Goal: Information Seeking & Learning: Find specific fact

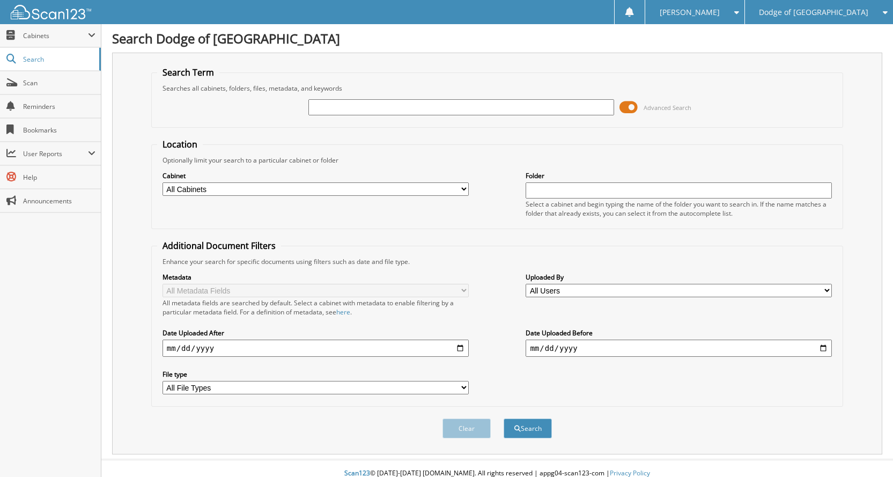
click at [413, 106] on input "text" at bounding box center [461, 107] width 306 height 16
type input "N79337"
click at [503, 418] on button "Search" at bounding box center [527, 428] width 48 height 20
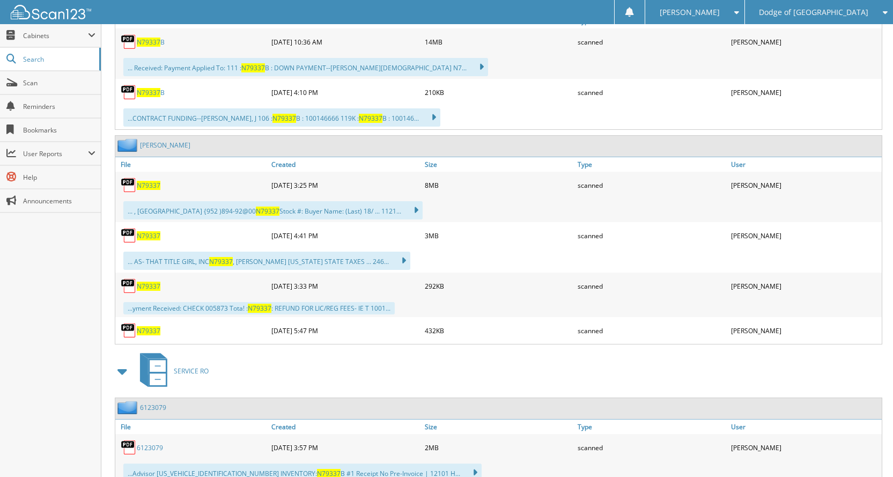
scroll to position [697, 0]
click at [148, 331] on span "N79337" at bounding box center [149, 329] width 24 height 9
click at [142, 287] on span "N79337" at bounding box center [149, 284] width 24 height 9
click at [150, 227] on div "N79337" at bounding box center [191, 234] width 153 height 21
click at [148, 235] on span "N79337" at bounding box center [149, 234] width 24 height 9
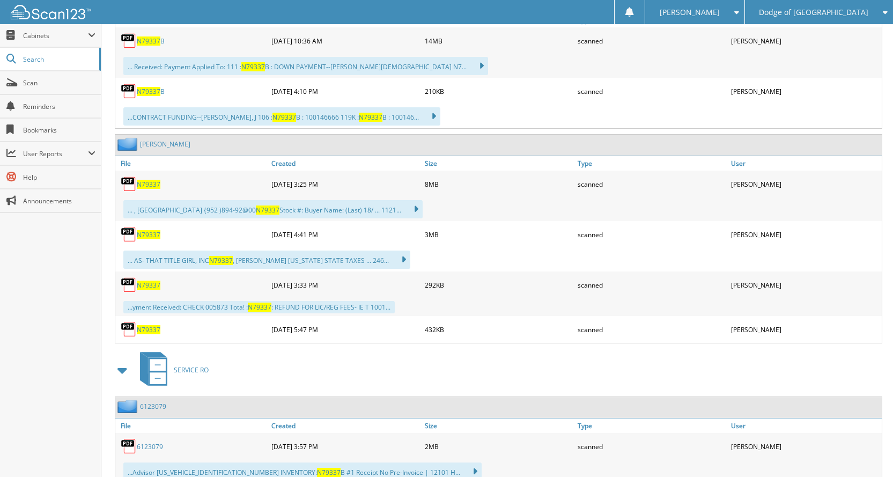
click at [148, 184] on span "N79337" at bounding box center [149, 184] width 24 height 9
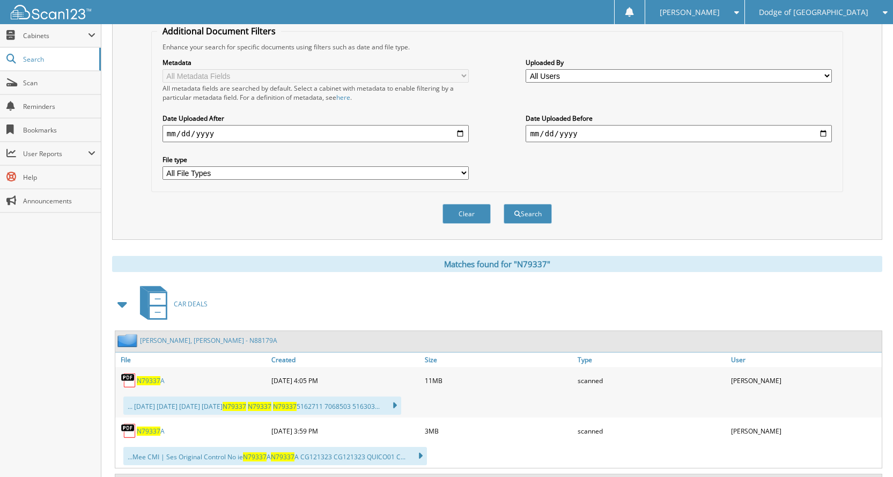
scroll to position [0, 0]
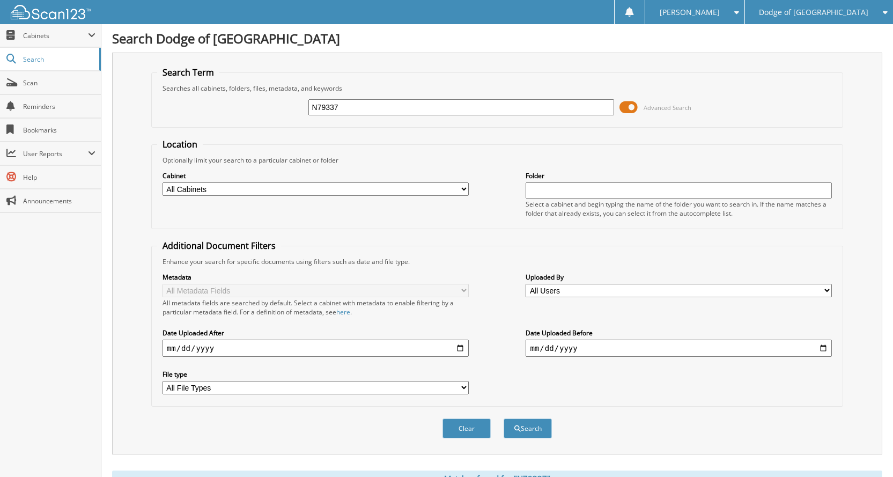
click at [357, 100] on input "N79337" at bounding box center [461, 107] width 306 height 16
drag, startPoint x: 357, startPoint y: 100, endPoint x: 153, endPoint y: 65, distance: 206.8
click at [153, 65] on div "Search Term Searches all cabinets, folders, files, metadata, and keywords N7933…" at bounding box center [497, 254] width 770 height 402
type input "N79391"
click at [503, 418] on button "Search" at bounding box center [527, 428] width 48 height 20
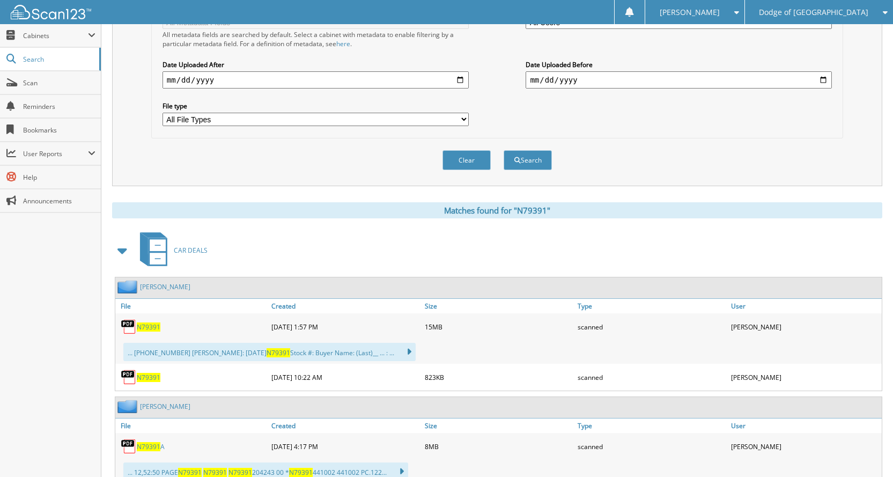
scroll to position [322, 0]
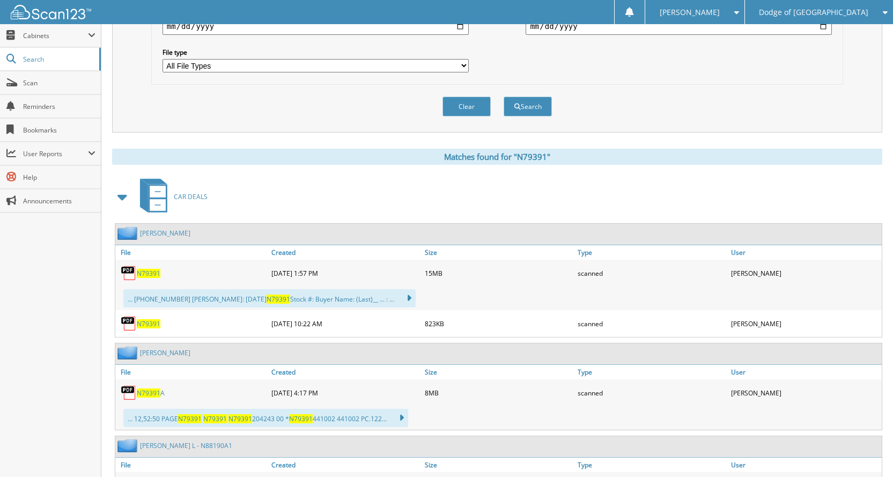
click at [144, 326] on span "N79391" at bounding box center [149, 323] width 24 height 9
click at [159, 276] on span "N79391" at bounding box center [149, 273] width 24 height 9
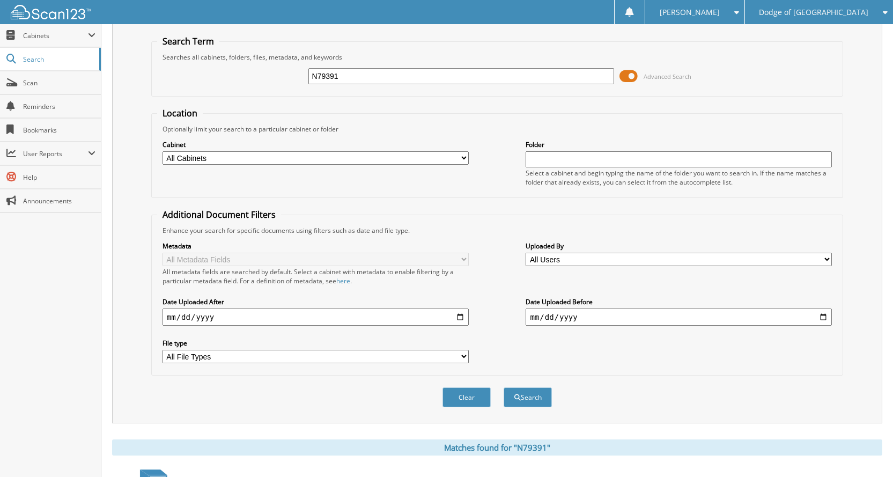
scroll to position [0, 0]
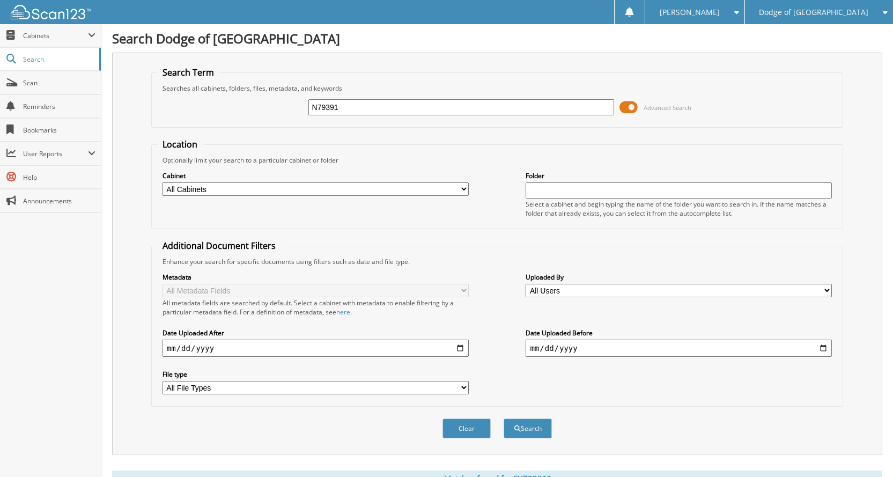
click at [347, 106] on input "N79391" at bounding box center [461, 107] width 306 height 16
drag, startPoint x: 347, startPoint y: 106, endPoint x: 188, endPoint y: 93, distance: 159.8
click at [188, 93] on div "N79391 Advanced Search" at bounding box center [497, 107] width 680 height 29
type input "N85012"
click at [503, 418] on button "Search" at bounding box center [527, 428] width 48 height 20
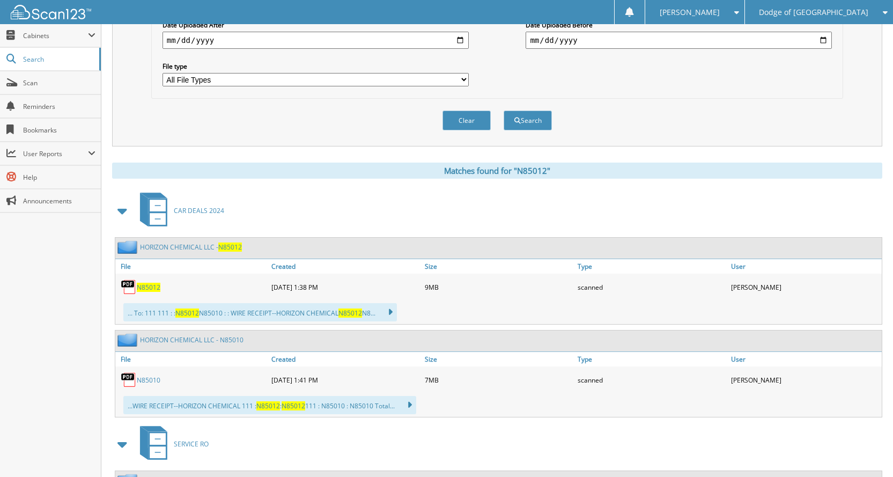
scroll to position [322, 0]
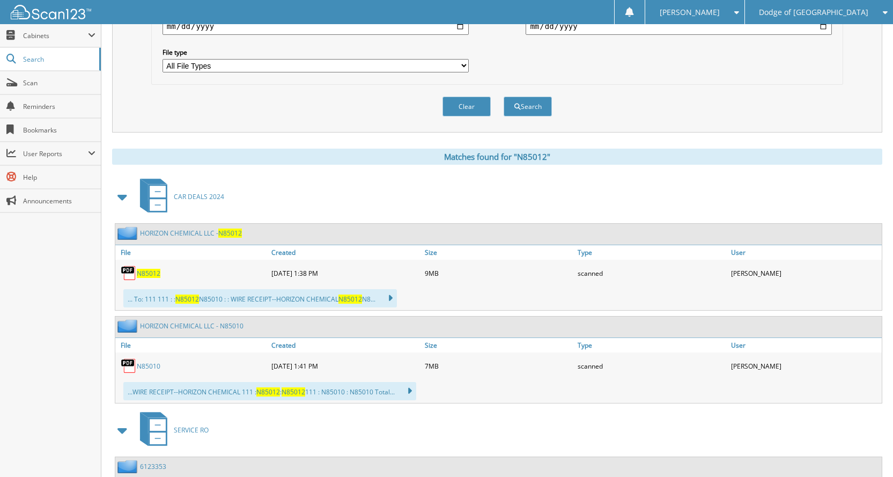
click at [147, 275] on span "N85012" at bounding box center [149, 273] width 24 height 9
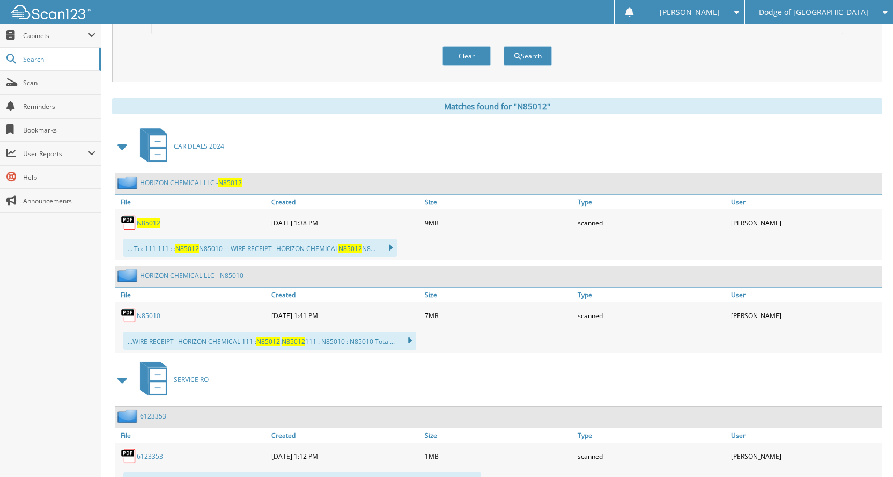
scroll to position [421, 0]
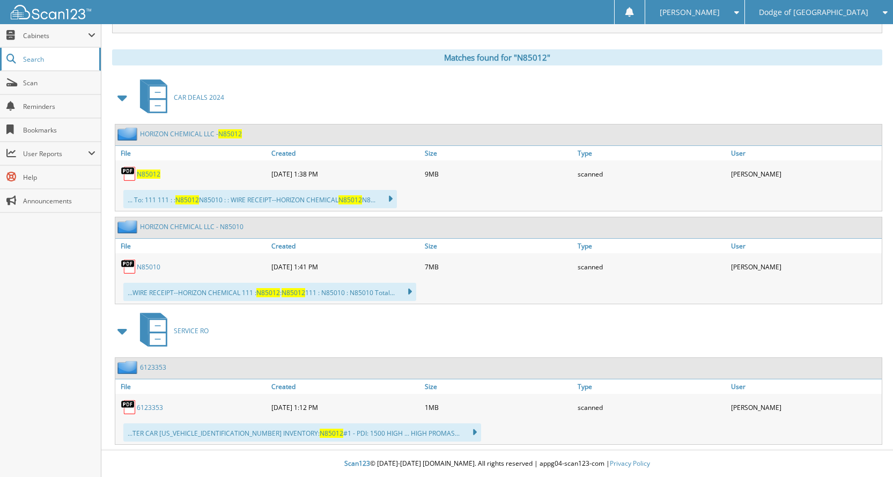
click at [63, 57] on span "Search" at bounding box center [58, 59] width 71 height 9
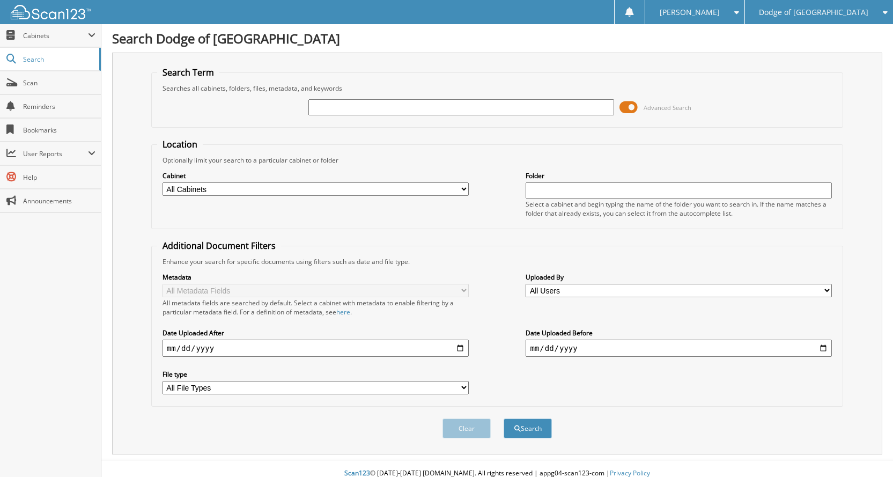
click at [402, 107] on input "text" at bounding box center [461, 107] width 306 height 16
type input "N85040"
click at [503, 418] on button "Search" at bounding box center [527, 428] width 48 height 20
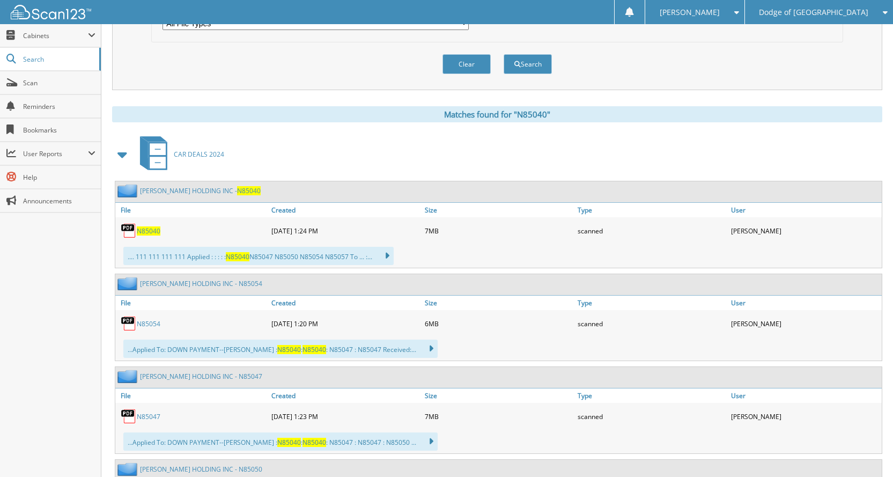
scroll to position [375, 0]
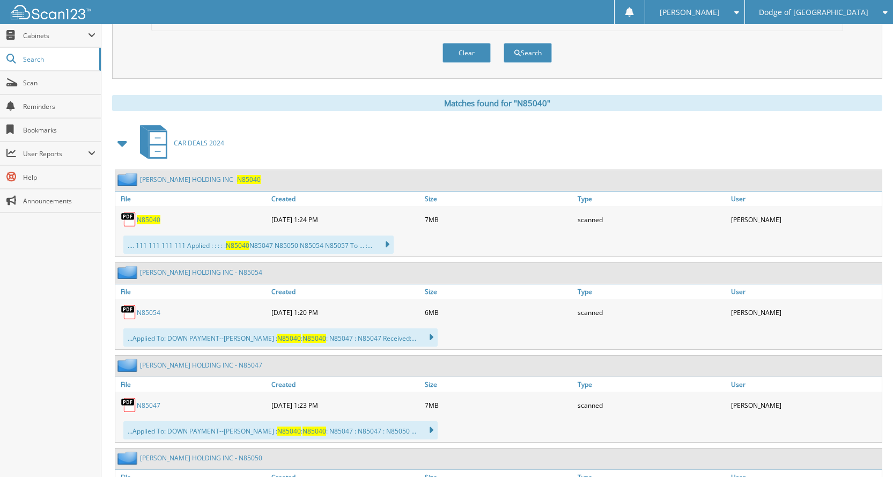
click at [140, 222] on span "N85040" at bounding box center [149, 219] width 24 height 9
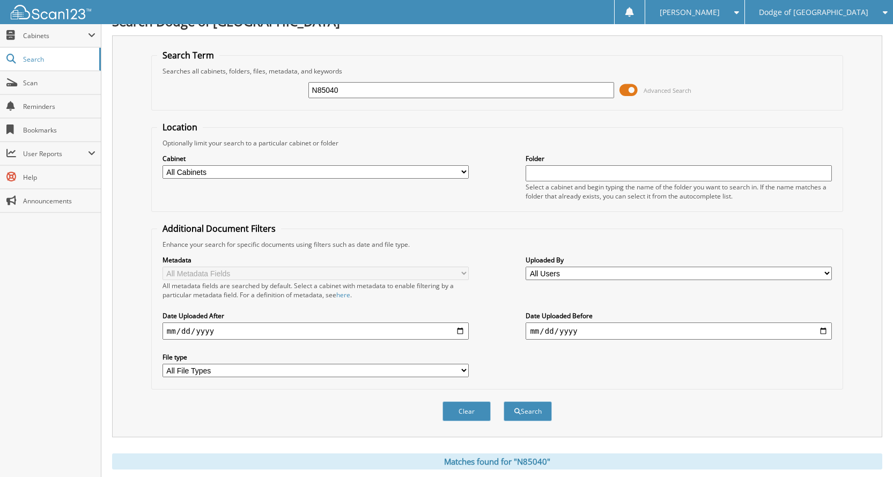
scroll to position [0, 0]
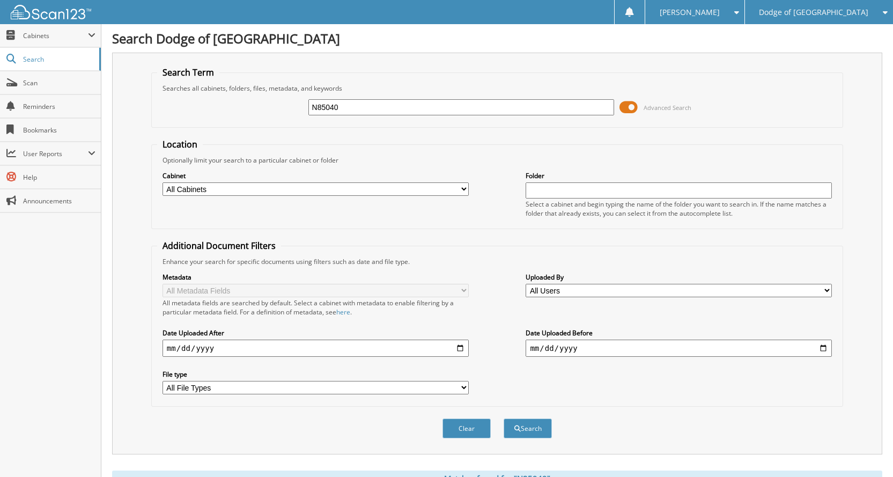
click at [414, 113] on input "N85040" at bounding box center [461, 107] width 306 height 16
drag, startPoint x: 414, startPoint y: 113, endPoint x: 194, endPoint y: 97, distance: 221.4
click at [194, 97] on div "N85040 Advanced Search" at bounding box center [497, 107] width 680 height 29
type input "N85047"
click at [503, 418] on button "Search" at bounding box center [527, 428] width 48 height 20
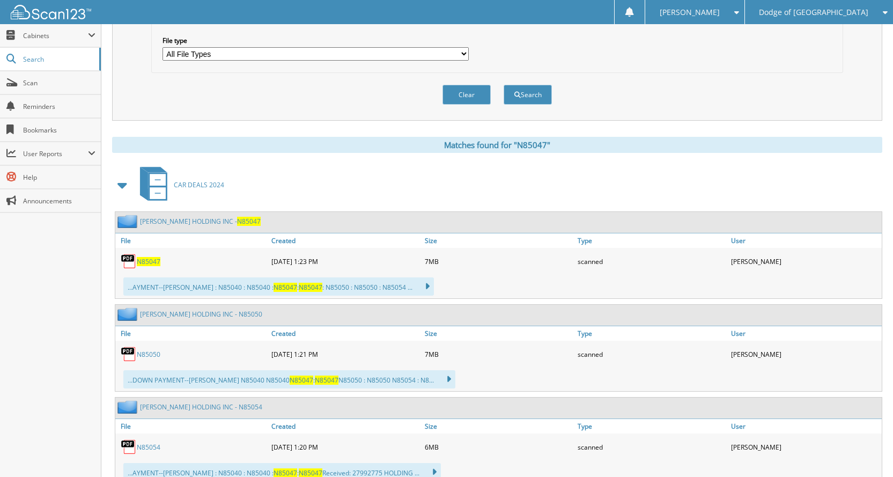
scroll to position [429, 0]
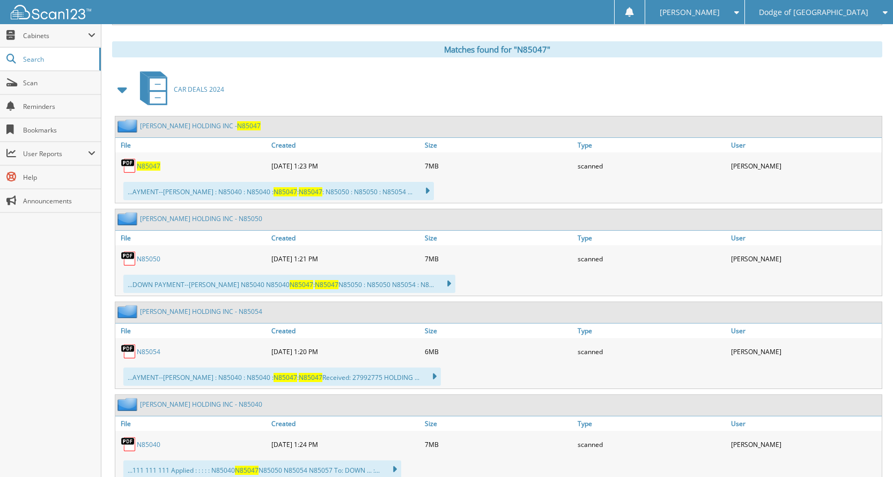
click at [148, 166] on span "N85047" at bounding box center [149, 165] width 24 height 9
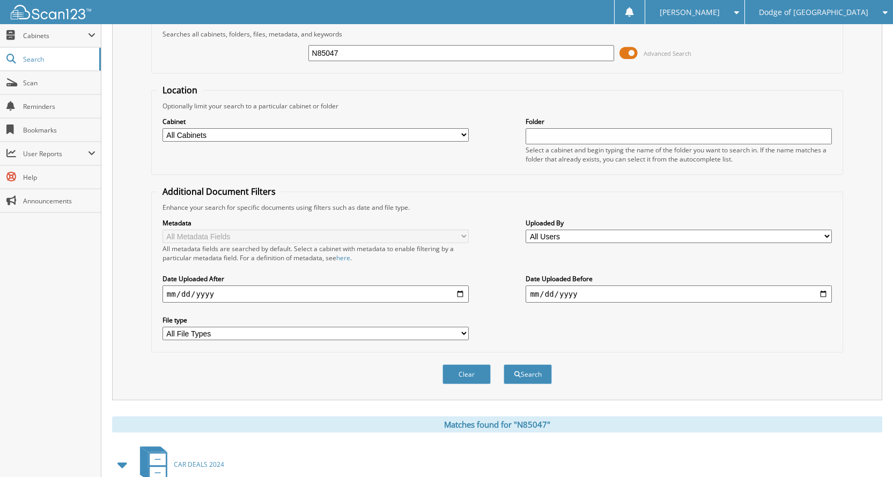
scroll to position [54, 0]
click at [440, 56] on input "N85047" at bounding box center [461, 54] width 306 height 16
drag, startPoint x: 440, startPoint y: 56, endPoint x: 63, endPoint y: 41, distance: 377.7
type input "N85054"
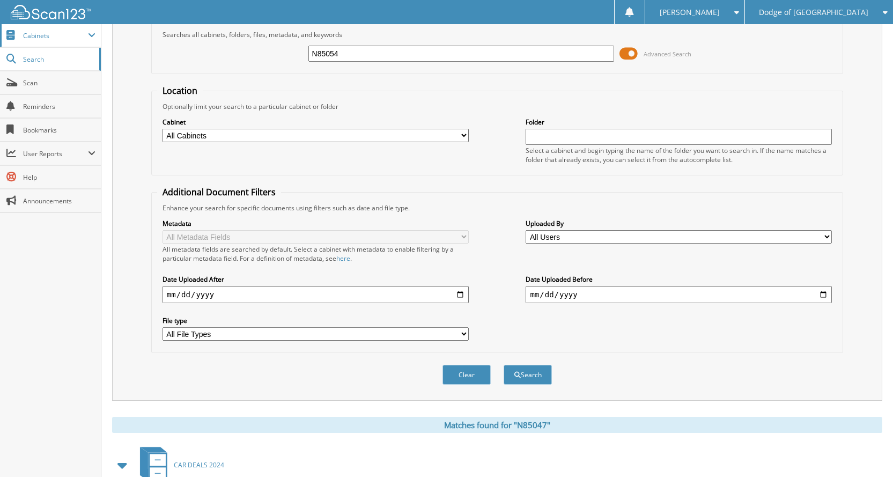
click at [503, 365] on button "Search" at bounding box center [527, 375] width 48 height 20
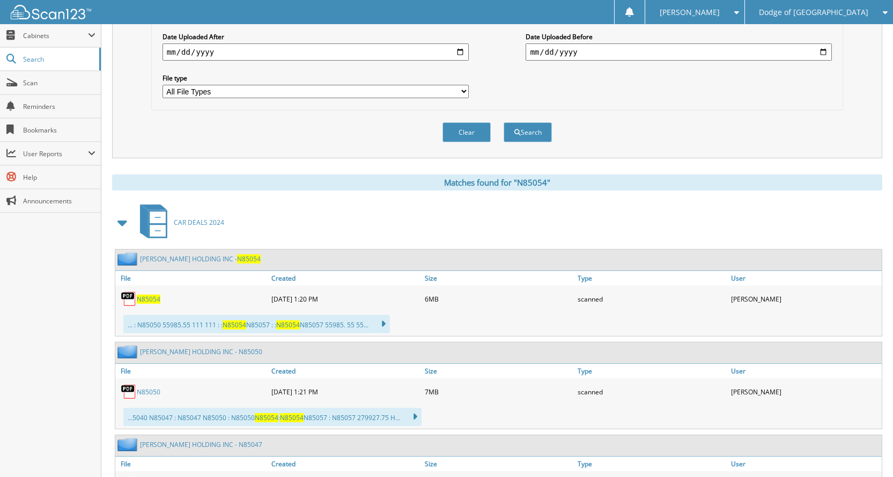
scroll to position [322, 0]
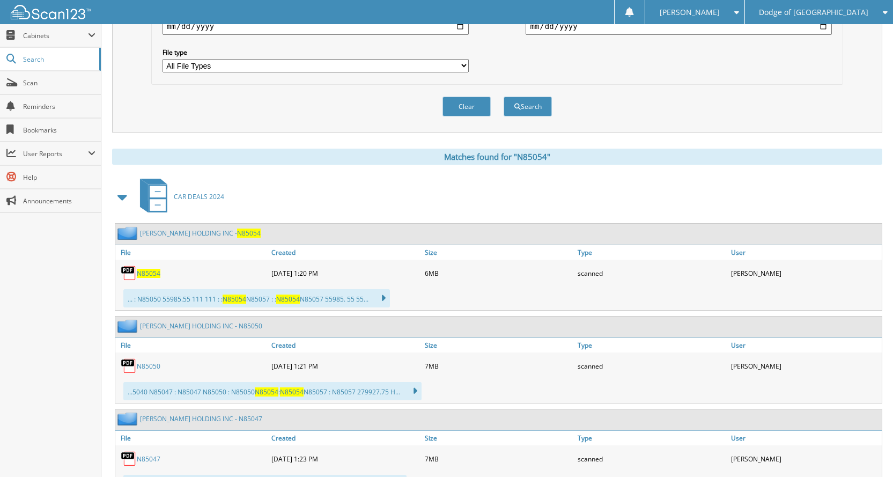
click at [145, 273] on span "N85054" at bounding box center [149, 273] width 24 height 9
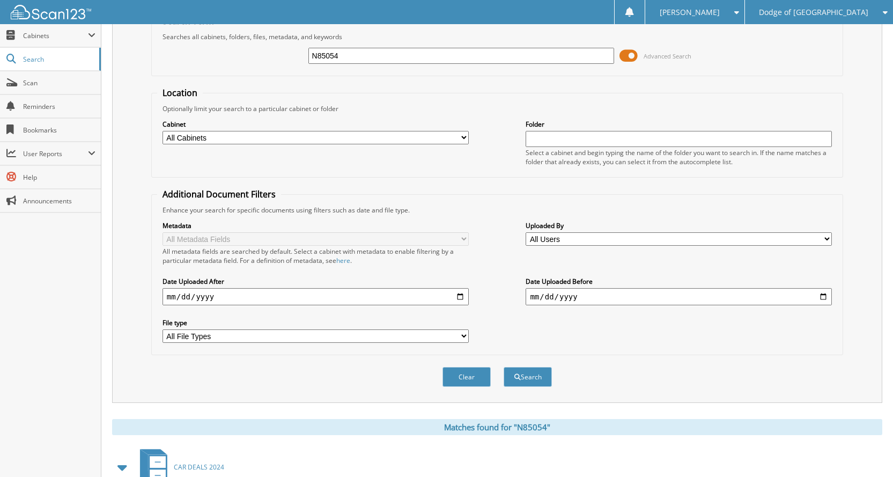
scroll to position [0, 0]
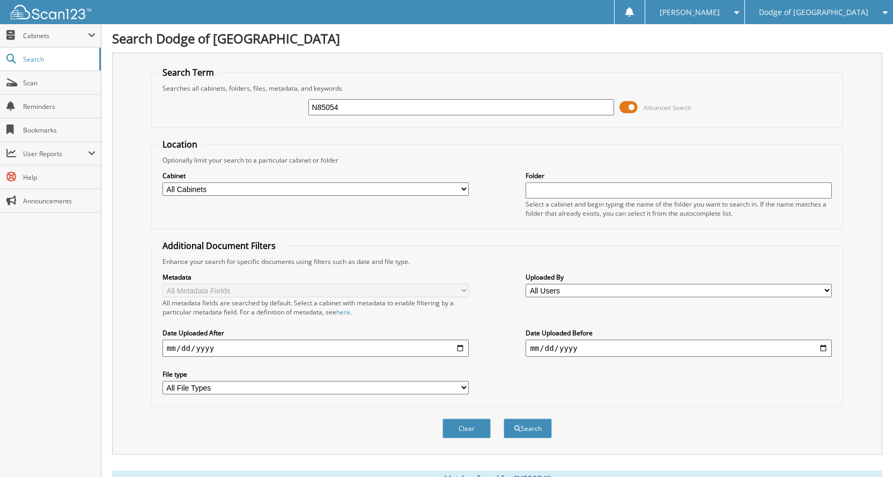
click at [408, 126] on fieldset "Search Term Searches all cabinets, folders, files, metadata, and keywords N8505…" at bounding box center [497, 96] width 692 height 61
click at [402, 109] on input "N85054" at bounding box center [461, 107] width 306 height 16
drag, startPoint x: 402, startPoint y: 108, endPoint x: 281, endPoint y: 106, distance: 120.1
click at [281, 106] on div "N85054 Advanced Search" at bounding box center [497, 107] width 680 height 29
type input "N85047"
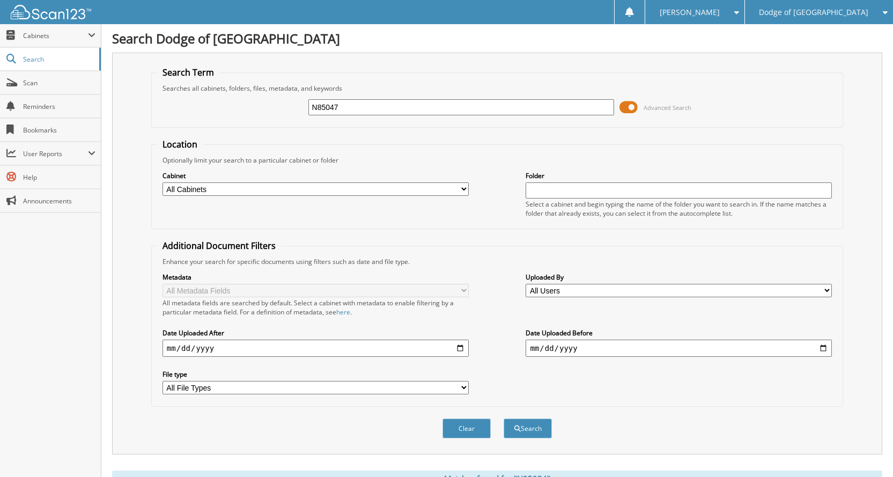
click at [503, 418] on button "Search" at bounding box center [527, 428] width 48 height 20
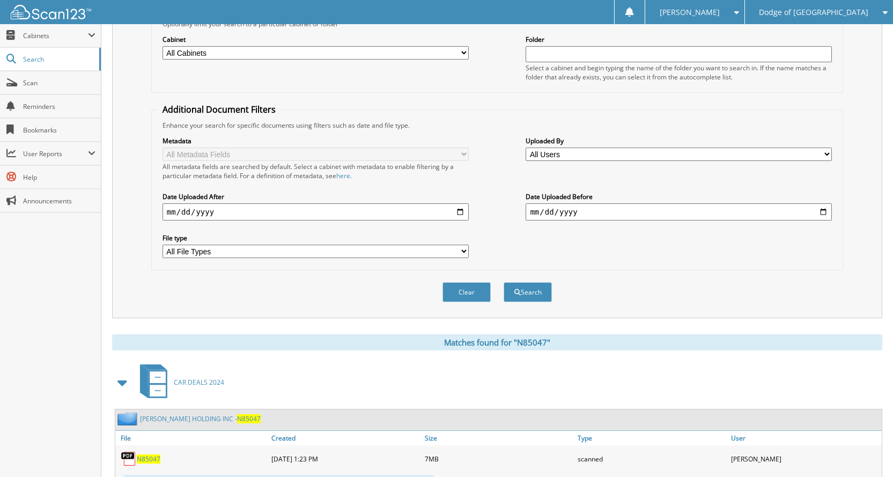
scroll to position [214, 0]
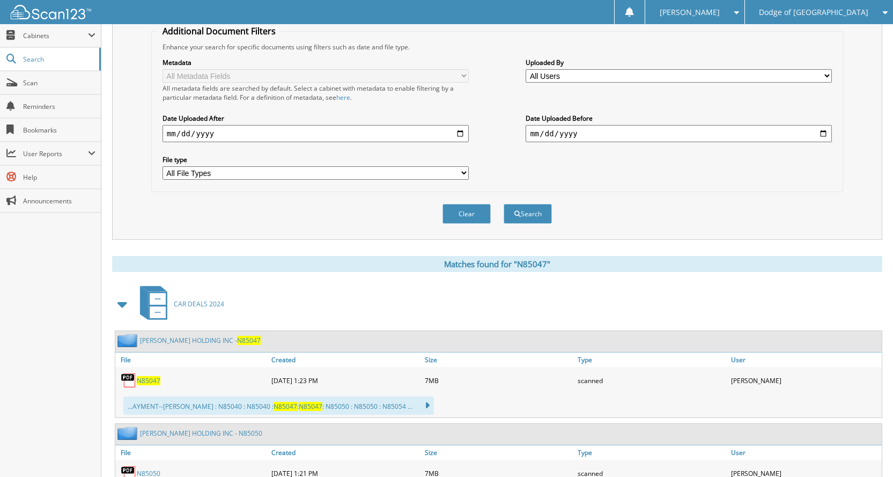
click at [151, 382] on span "N85047" at bounding box center [149, 380] width 24 height 9
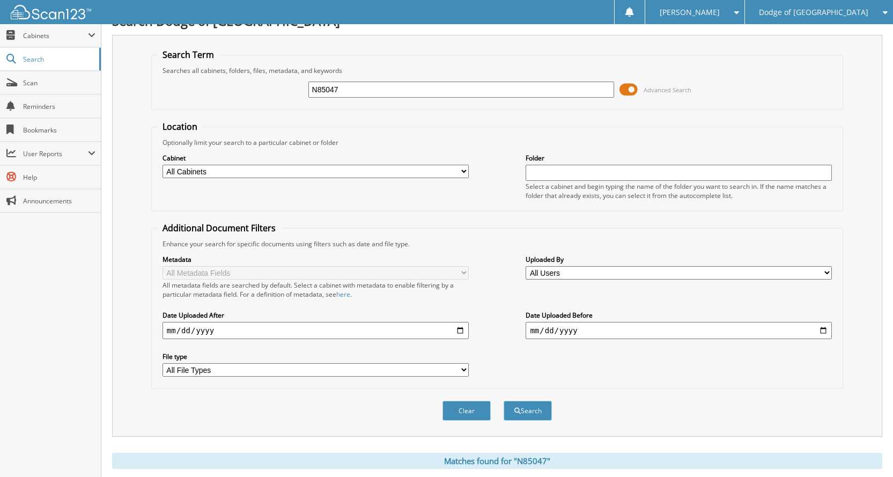
scroll to position [0, 0]
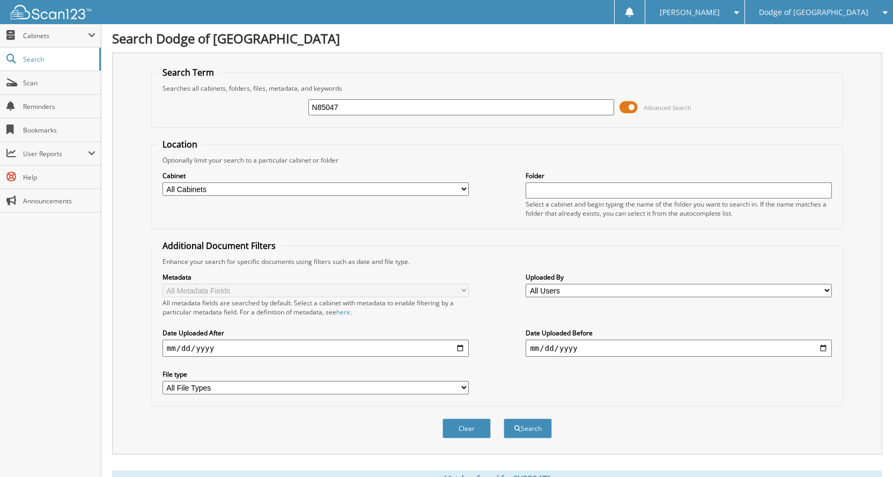
click at [356, 110] on input "N85047" at bounding box center [461, 107] width 306 height 16
drag, startPoint x: 356, startPoint y: 110, endPoint x: 221, endPoint y: 72, distance: 140.4
click at [221, 72] on fieldset "Search Term Searches all cabinets, folders, files, metadata, and keywords N8504…" at bounding box center [497, 96] width 692 height 61
type input "N85050"
click at [503, 418] on button "Search" at bounding box center [527, 428] width 48 height 20
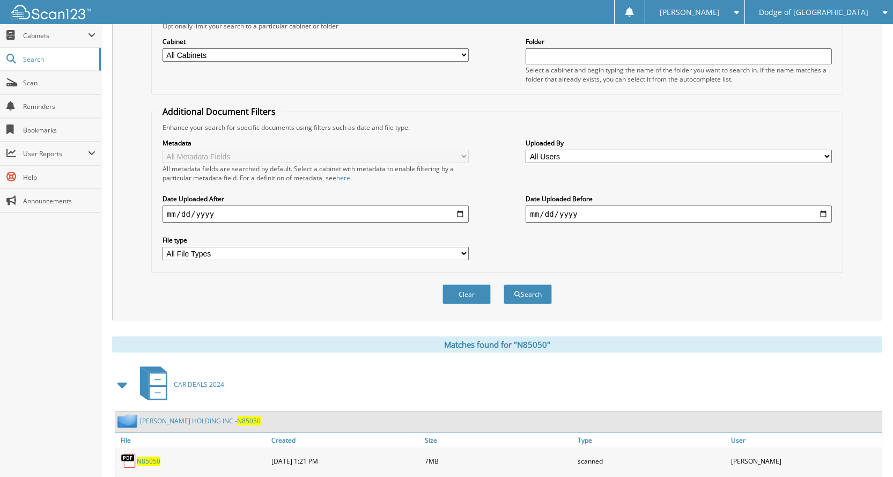
scroll to position [214, 0]
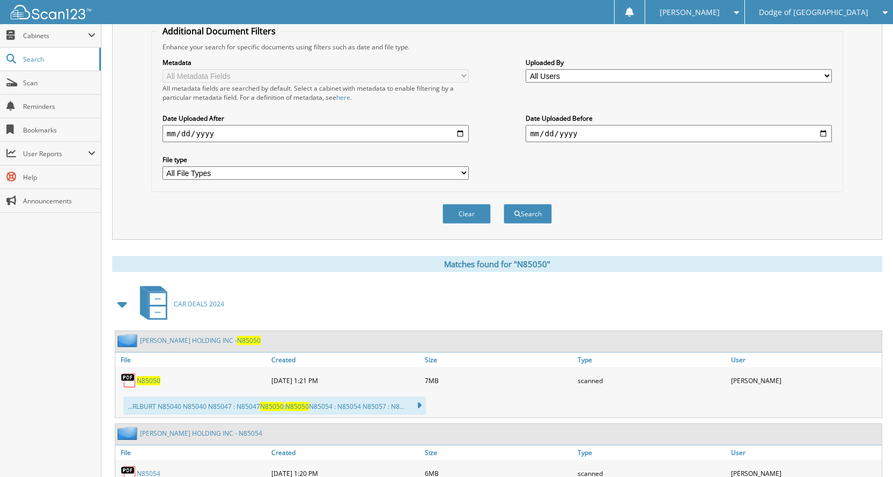
click at [146, 383] on span "N85050" at bounding box center [149, 380] width 24 height 9
click at [157, 383] on span "N85050" at bounding box center [149, 380] width 24 height 9
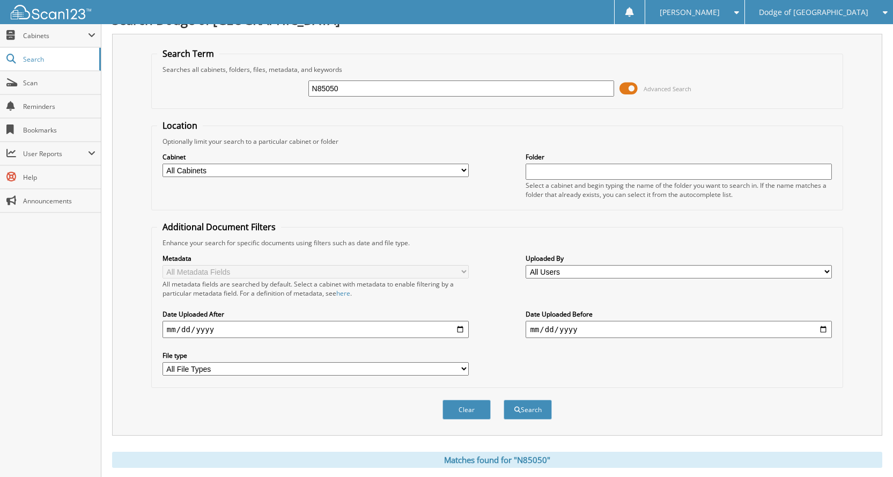
scroll to position [0, 0]
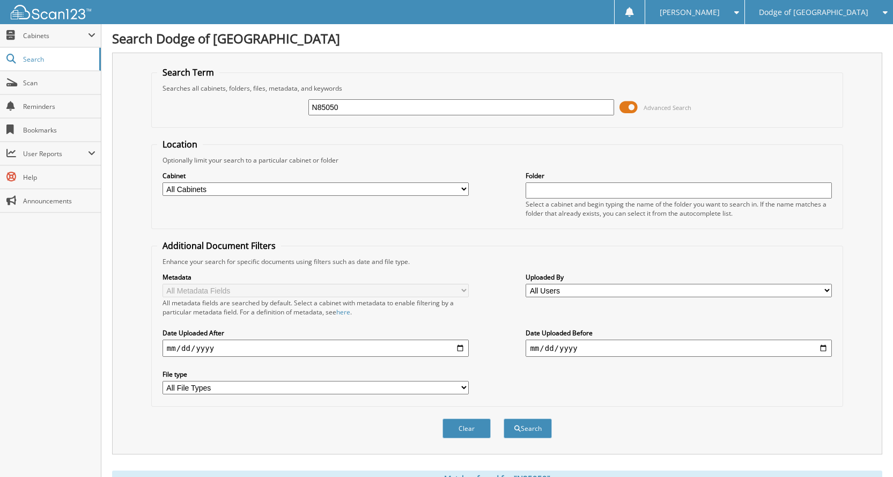
click at [404, 96] on div "N85050 Advanced Search" at bounding box center [497, 107] width 680 height 29
click at [408, 105] on input "N85050" at bounding box center [461, 107] width 306 height 16
drag, startPoint x: 406, startPoint y: 105, endPoint x: 243, endPoint y: 87, distance: 163.9
click at [243, 87] on fieldset "Search Term Searches all cabinets, folders, files, metadata, and keywords N8505…" at bounding box center [497, 96] width 692 height 61
type input "N85057"
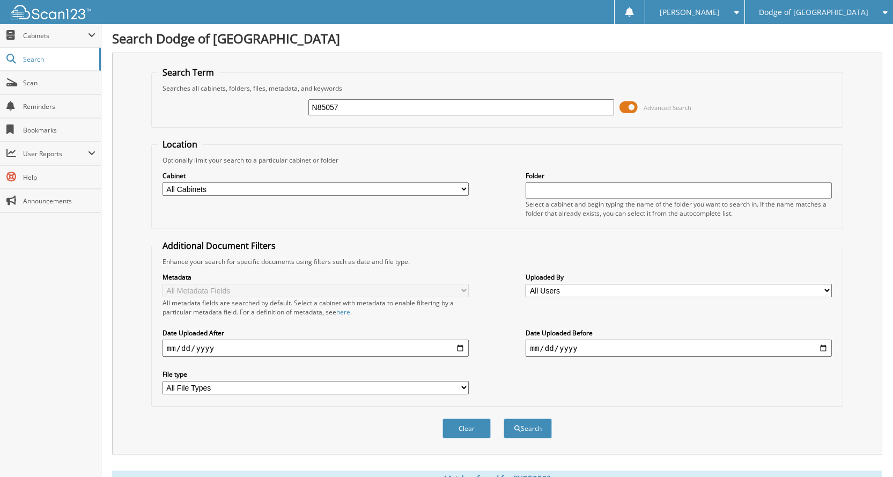
click at [503, 418] on button "Search" at bounding box center [527, 428] width 48 height 20
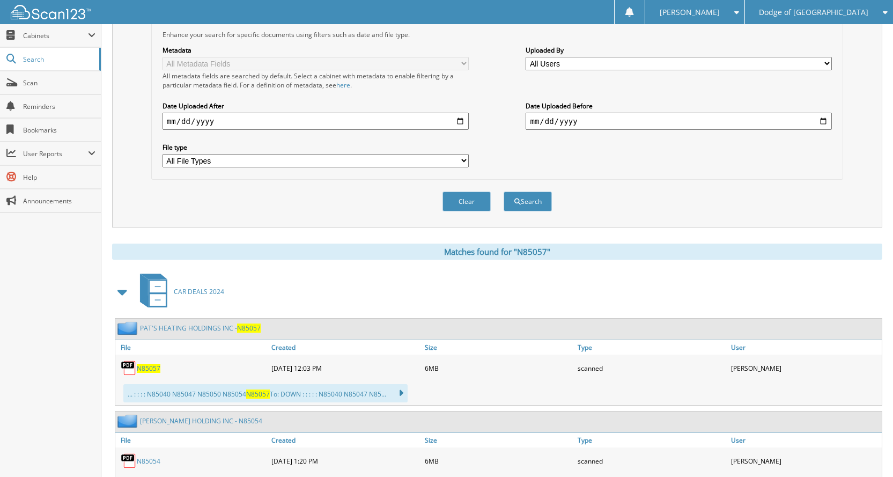
scroll to position [322, 0]
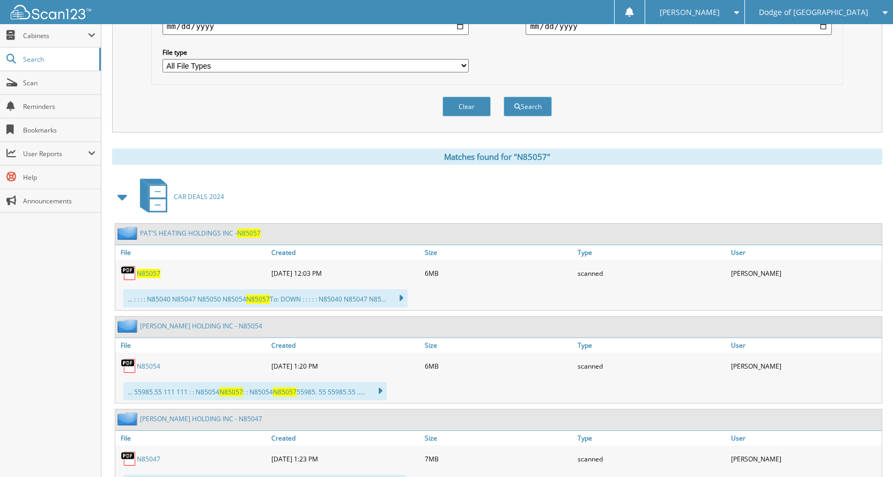
click at [144, 275] on span "N85057" at bounding box center [149, 273] width 24 height 9
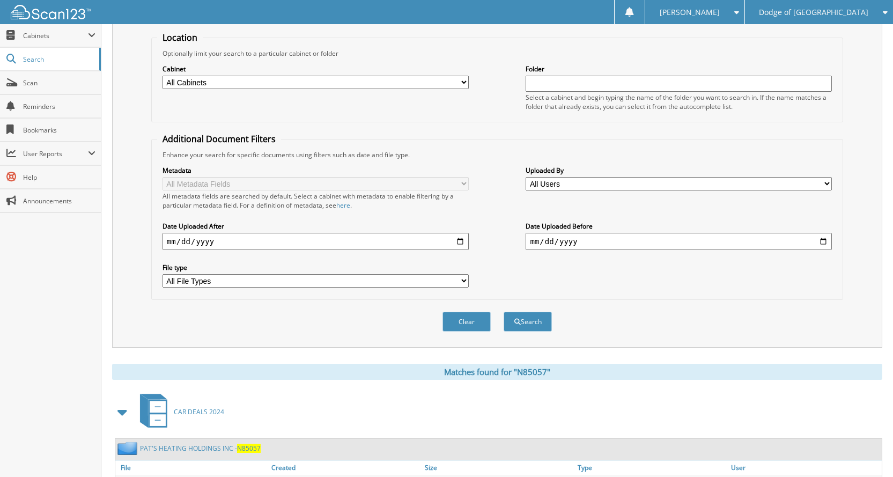
scroll to position [0, 0]
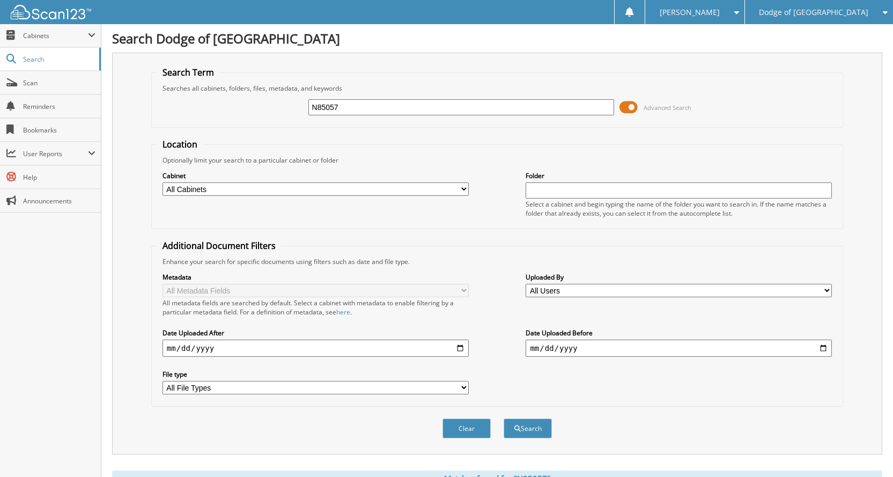
click at [392, 104] on input "N85057" at bounding box center [461, 107] width 306 height 16
drag, startPoint x: 392, startPoint y: 104, endPoint x: 38, endPoint y: 93, distance: 354.5
type input "N88748B"
click at [503, 418] on button "Search" at bounding box center [527, 428] width 48 height 20
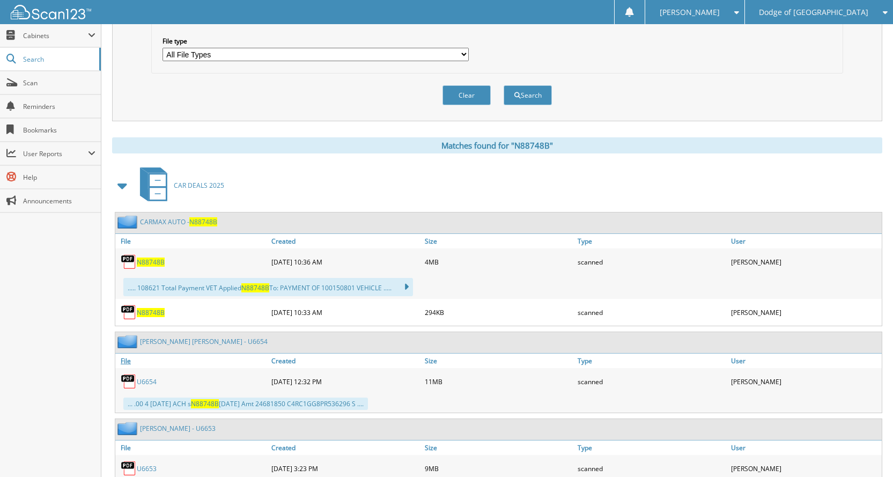
scroll to position [375, 0]
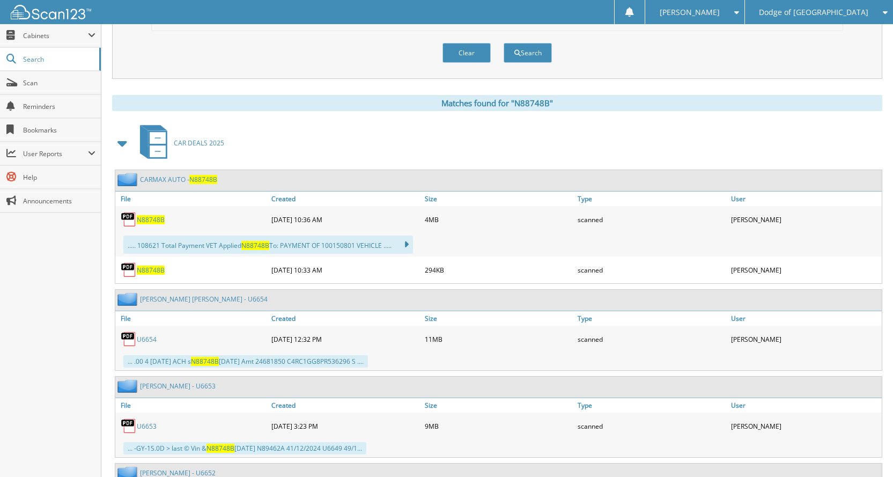
click at [150, 268] on span "N88748B" at bounding box center [151, 269] width 28 height 9
click at [147, 223] on span "N88748B" at bounding box center [151, 219] width 28 height 9
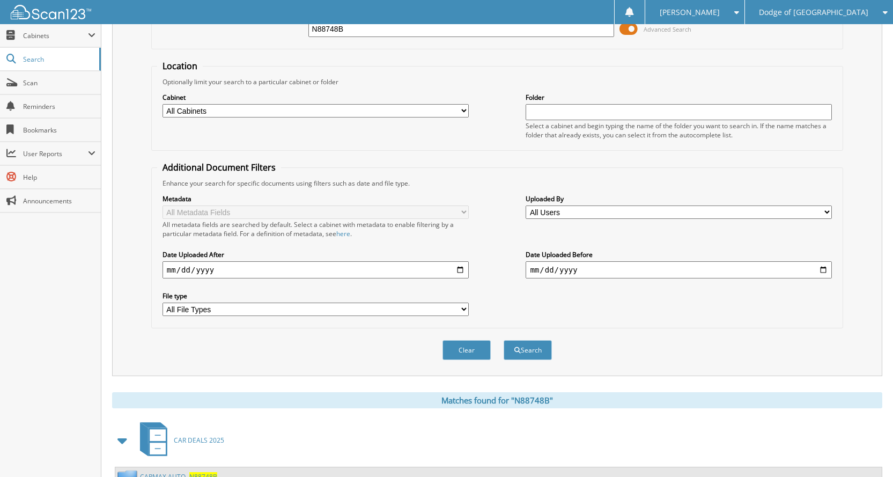
scroll to position [0, 0]
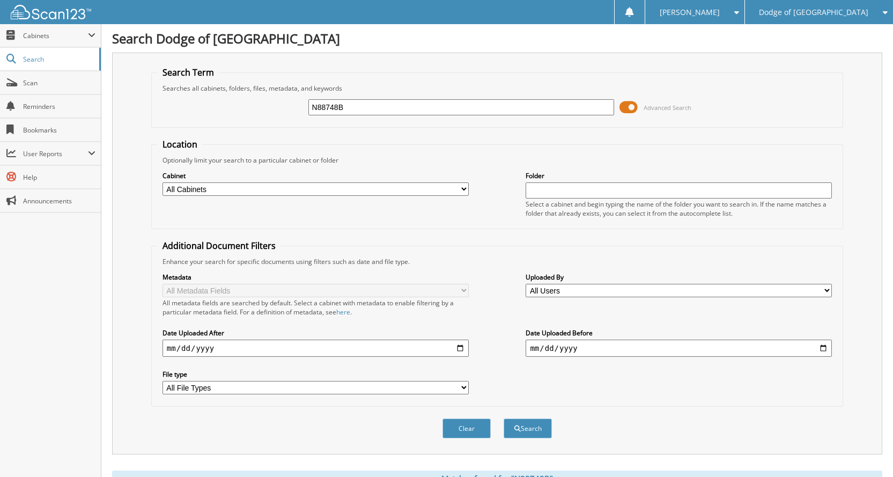
click at [630, 108] on span at bounding box center [628, 107] width 18 height 16
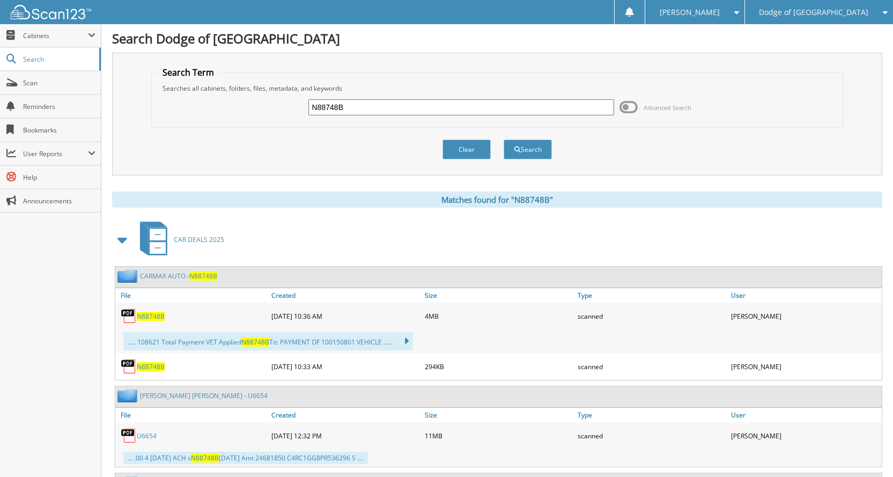
click at [427, 110] on input "N88748B" at bounding box center [461, 107] width 306 height 16
drag, startPoint x: 414, startPoint y: 109, endPoint x: 125, endPoint y: 56, distance: 293.3
click at [125, 56] on div "Search Term Searches all cabinets, folders, files, metadata, and keywords N8874…" at bounding box center [497, 114] width 770 height 123
type input "N85057"
click at [503, 139] on button "Search" at bounding box center [527, 149] width 48 height 20
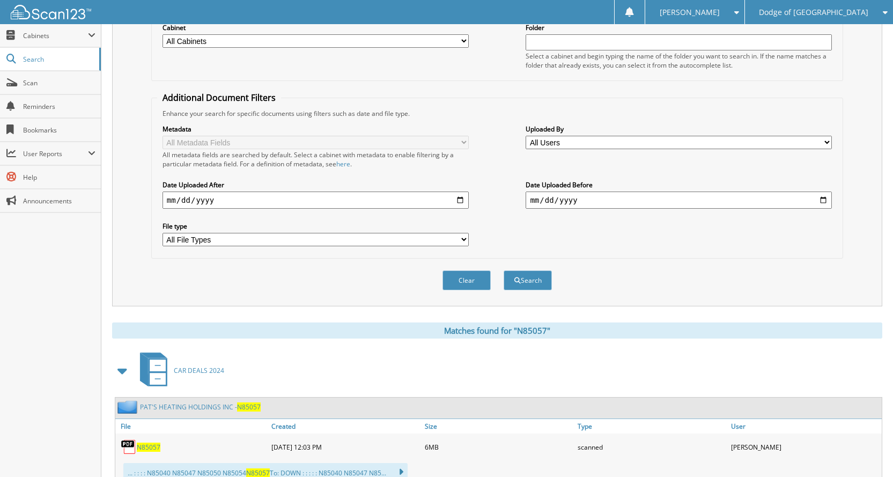
scroll to position [54, 0]
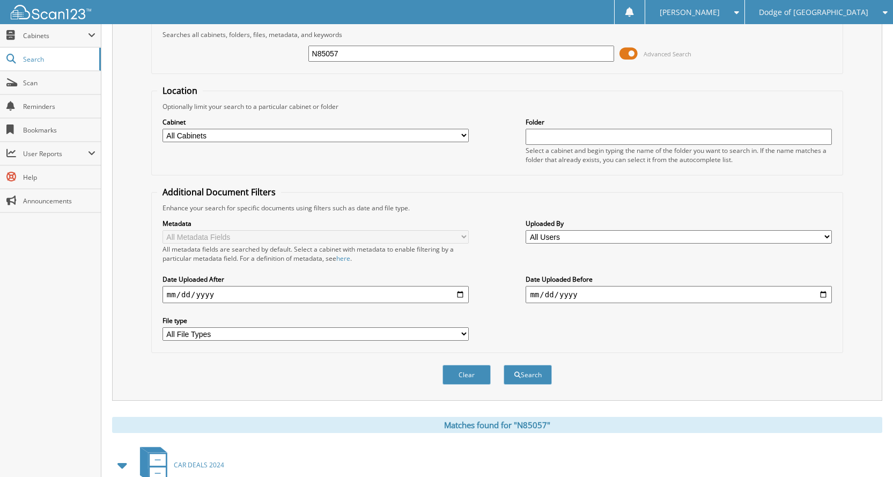
click at [629, 55] on span at bounding box center [628, 54] width 18 height 16
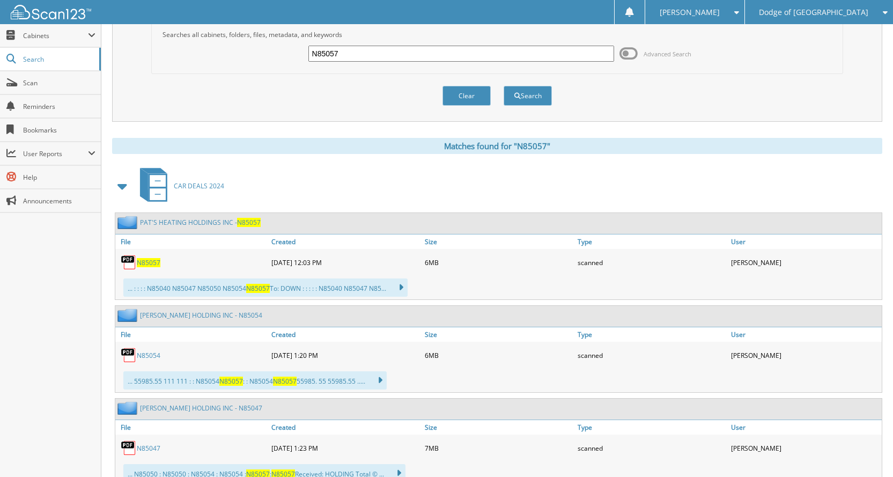
click at [155, 264] on span "N85057" at bounding box center [149, 262] width 24 height 9
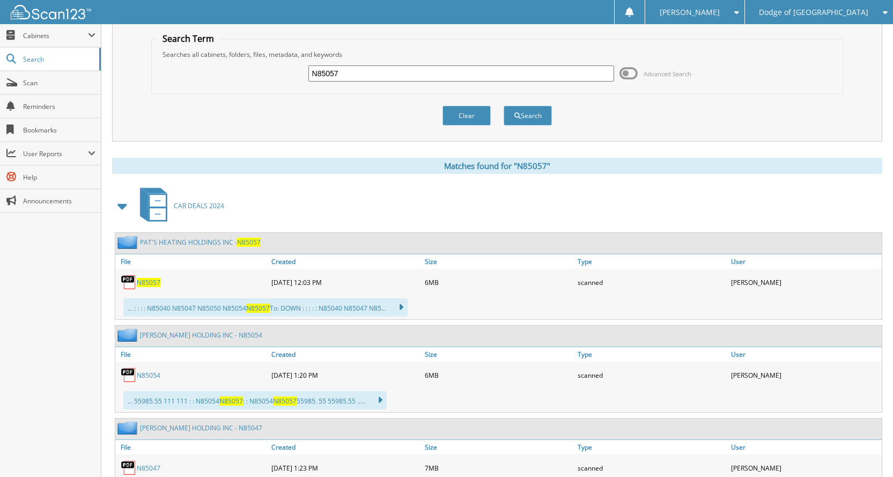
scroll to position [0, 0]
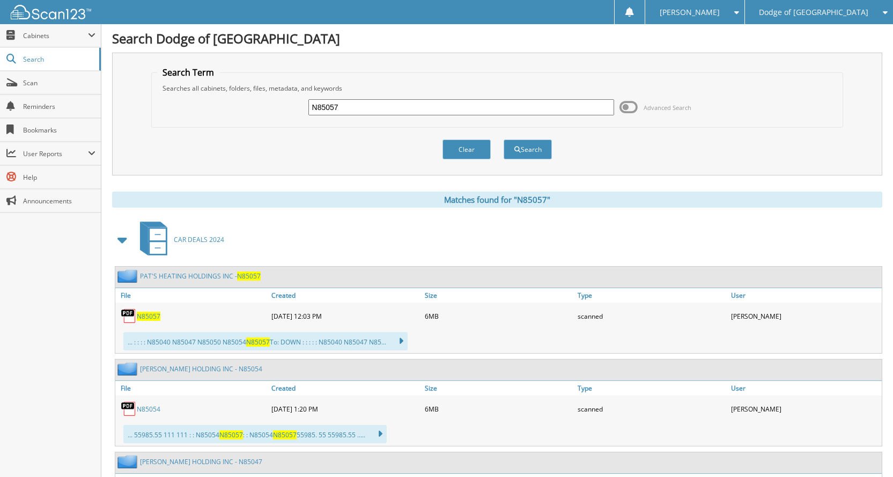
drag, startPoint x: 364, startPoint y: 111, endPoint x: 271, endPoint y: 105, distance: 93.5
click at [271, 105] on div "N85057 Advanced Search" at bounding box center [497, 107] width 680 height 29
type input "N85088"
click at [503, 139] on button "Search" at bounding box center [527, 149] width 48 height 20
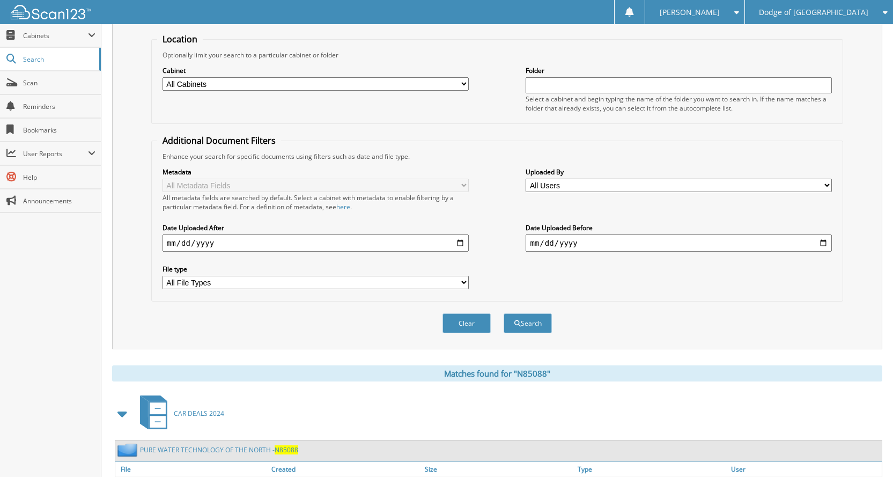
scroll to position [268, 0]
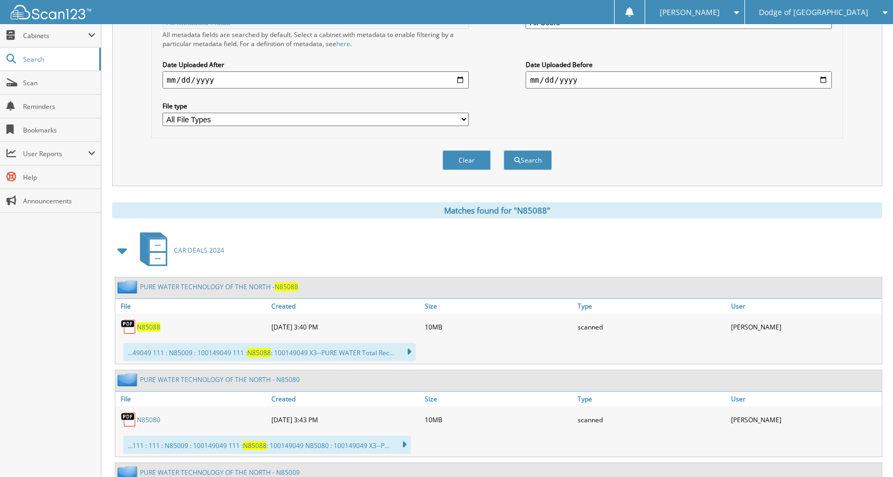
click at [150, 320] on div "N85088" at bounding box center [191, 326] width 153 height 21
click at [147, 325] on span "N85088" at bounding box center [149, 326] width 24 height 9
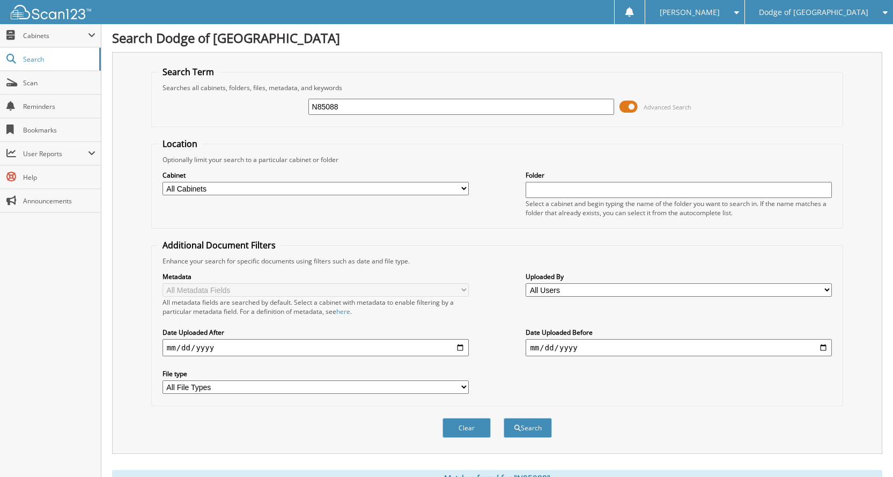
scroll to position [0, 0]
drag, startPoint x: 362, startPoint y: 106, endPoint x: 212, endPoint y: 107, distance: 150.1
click at [212, 107] on div "N85088 Advanced Search" at bounding box center [497, 107] width 680 height 29
type input "N88008"
click at [503, 418] on button "Search" at bounding box center [527, 428] width 48 height 20
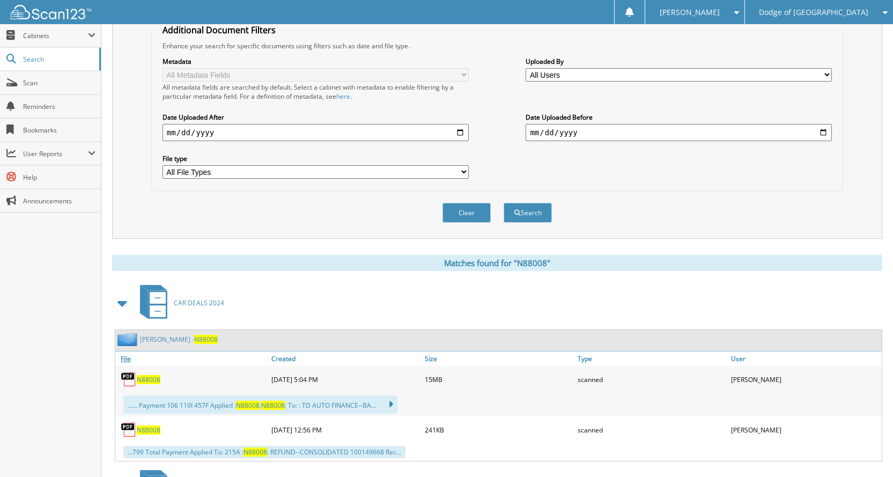
scroll to position [268, 0]
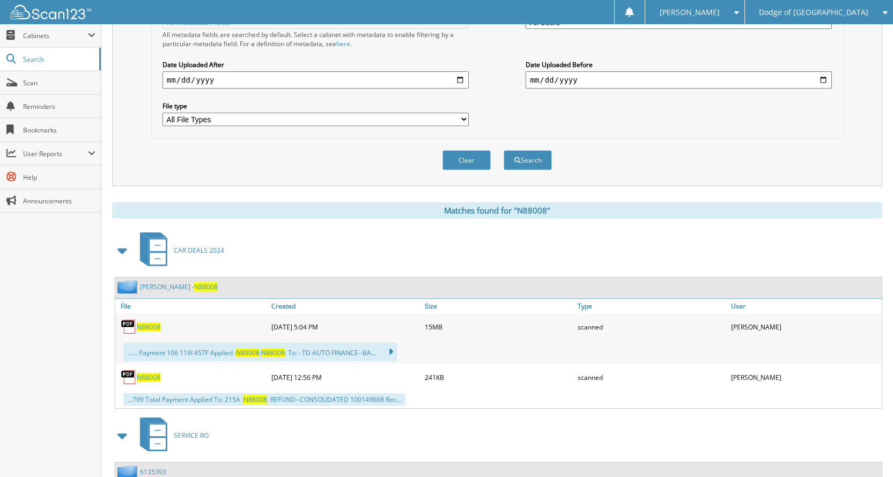
click at [151, 374] on span "N88008" at bounding box center [149, 377] width 24 height 9
click at [154, 330] on span "N88008" at bounding box center [149, 326] width 24 height 9
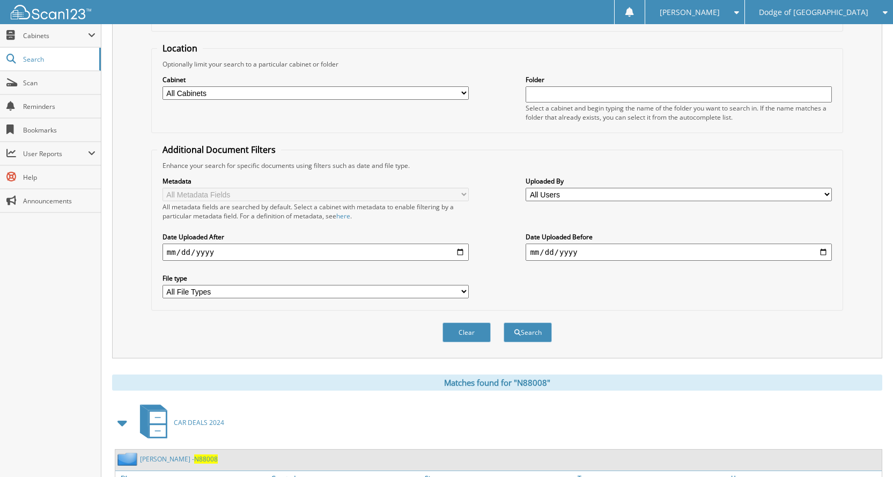
scroll to position [0, 0]
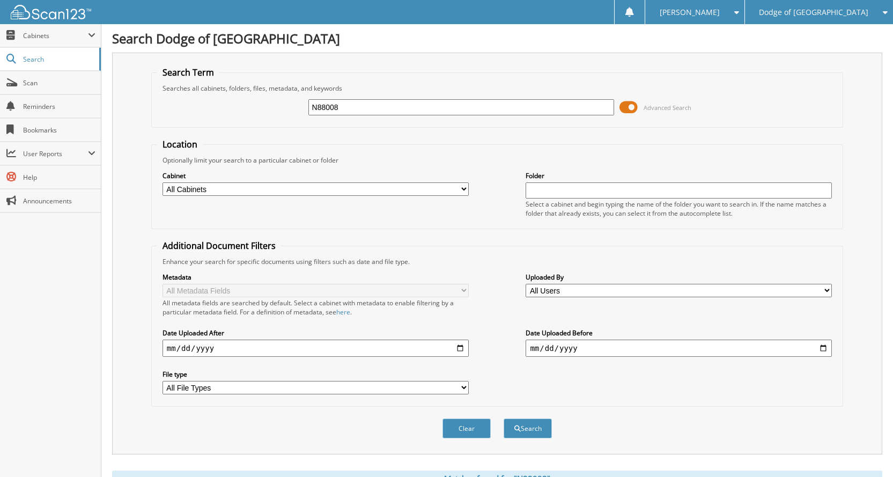
drag, startPoint x: 370, startPoint y: 104, endPoint x: 243, endPoint y: 95, distance: 126.8
click at [243, 95] on div "N88008 Advanced Search" at bounding box center [497, 107] width 680 height 29
type input "N88031"
click at [503, 418] on button "Search" at bounding box center [527, 428] width 48 height 20
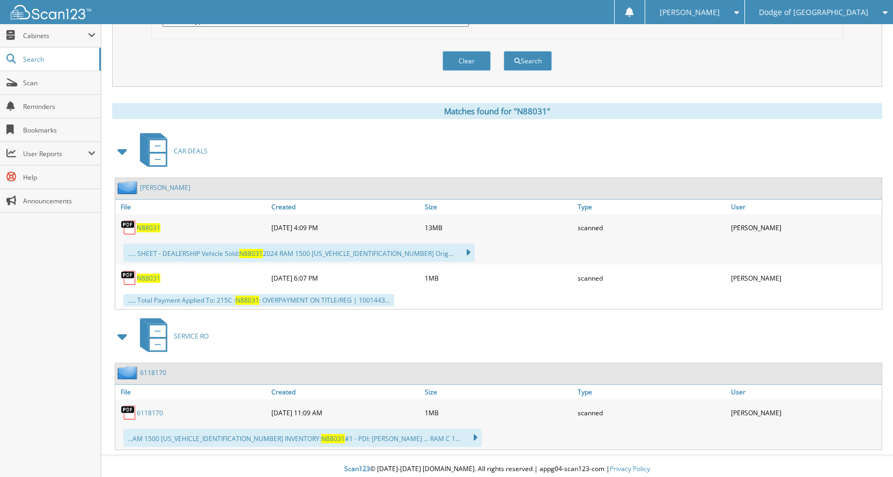
scroll to position [373, 0]
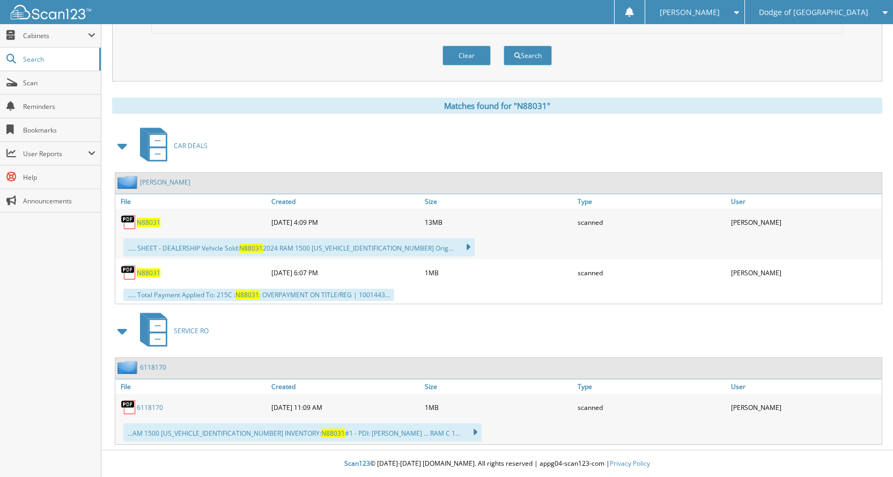
click at [144, 275] on span "N88031" at bounding box center [149, 272] width 24 height 9
click at [147, 218] on span "N88031" at bounding box center [149, 222] width 24 height 9
